Goal: Transaction & Acquisition: Purchase product/service

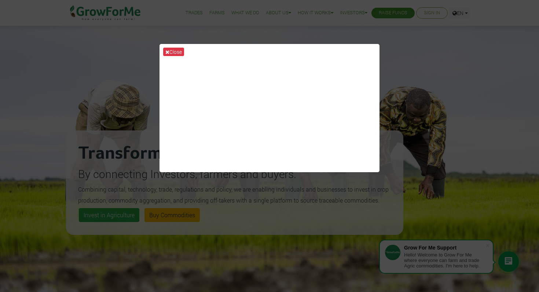
click at [410, 85] on div "Close" at bounding box center [269, 146] width 539 height 292
click at [431, 55] on div "Close" at bounding box center [269, 146] width 539 height 292
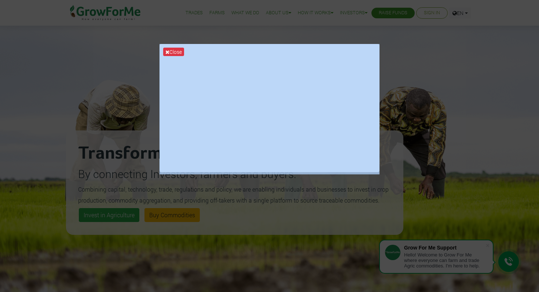
click at [431, 55] on div "Close" at bounding box center [269, 146] width 539 height 292
click at [171, 50] on button "Close" at bounding box center [173, 52] width 21 height 8
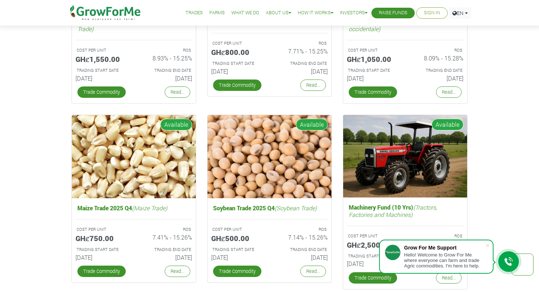
scroll to position [1215, 0]
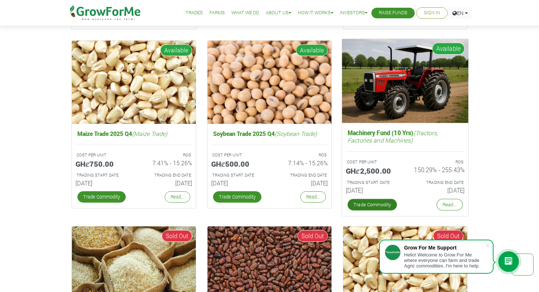
click at [373, 208] on link "Trade Commodity" at bounding box center [371, 205] width 49 height 12
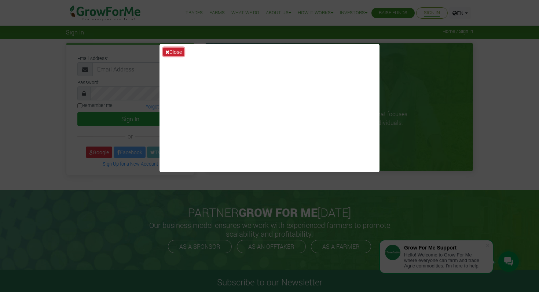
click at [165, 53] on icon at bounding box center [167, 51] width 4 height 5
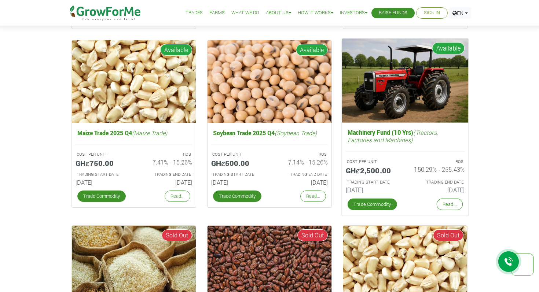
scroll to position [1145, 0]
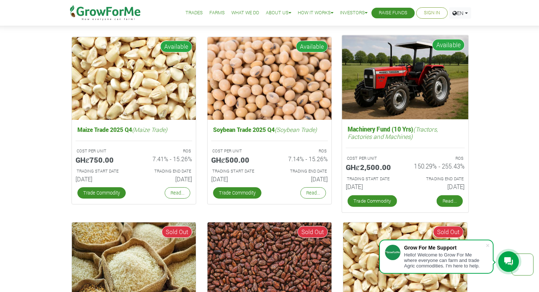
click at [447, 203] on link "Read..." at bounding box center [449, 201] width 26 height 12
